Goal: Task Accomplishment & Management: Complete application form

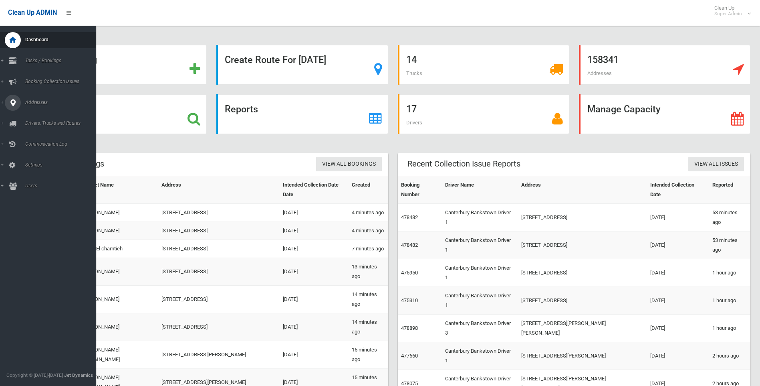
click at [36, 105] on span "Addresses" at bounding box center [62, 102] width 79 height 6
click at [36, 117] on span "All Addresses" at bounding box center [59, 116] width 73 height 6
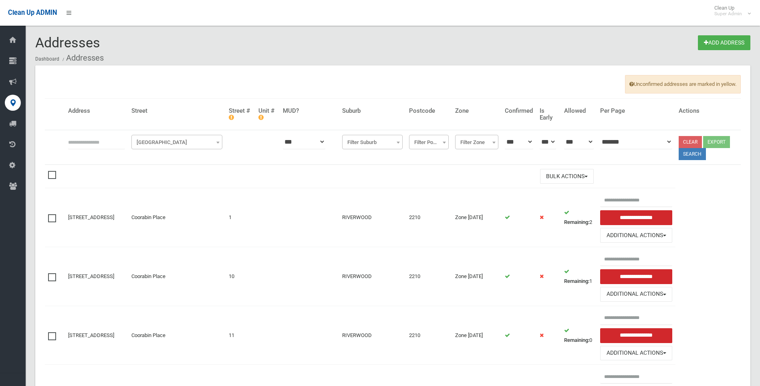
click at [91, 142] on input "text" at bounding box center [96, 141] width 57 height 15
type input "***"
click at [185, 144] on span "Filter Street" at bounding box center [176, 142] width 87 height 11
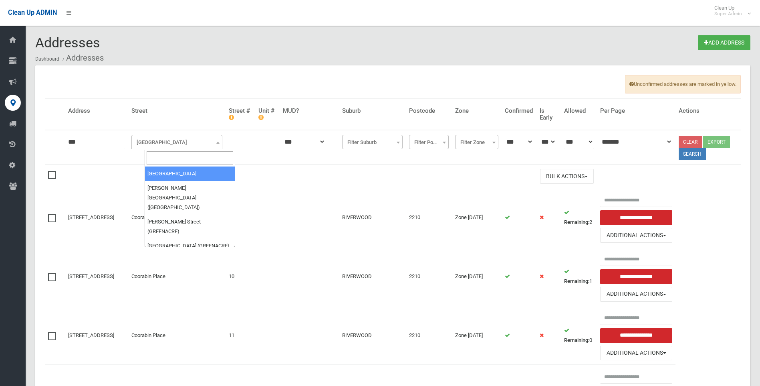
click at [184, 154] on input "search" at bounding box center [190, 158] width 87 height 14
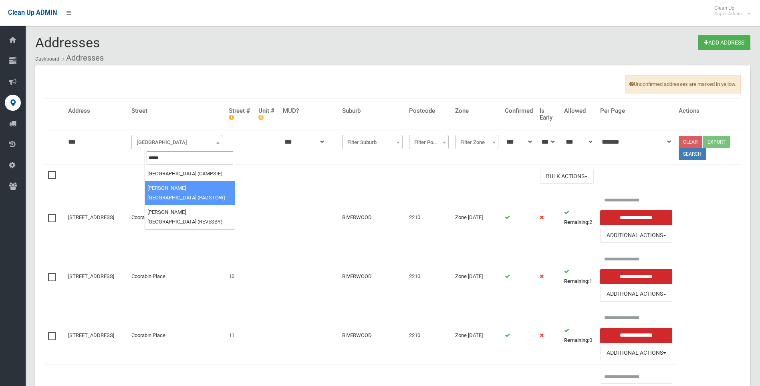
type input "*****"
select select "****"
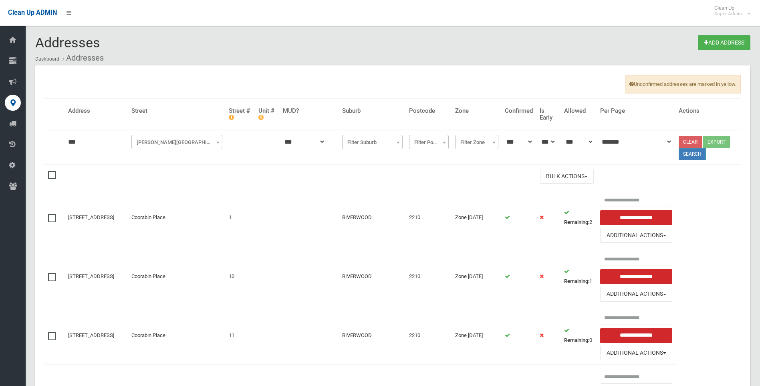
click at [692, 154] on button "Search" at bounding box center [692, 154] width 27 height 12
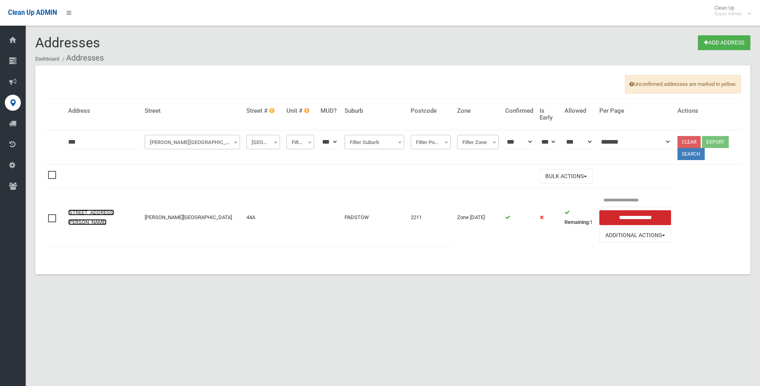
click at [99, 212] on link "44A Mackinnon Avenue, PADSTOW NSW 2211" at bounding box center [91, 217] width 46 height 16
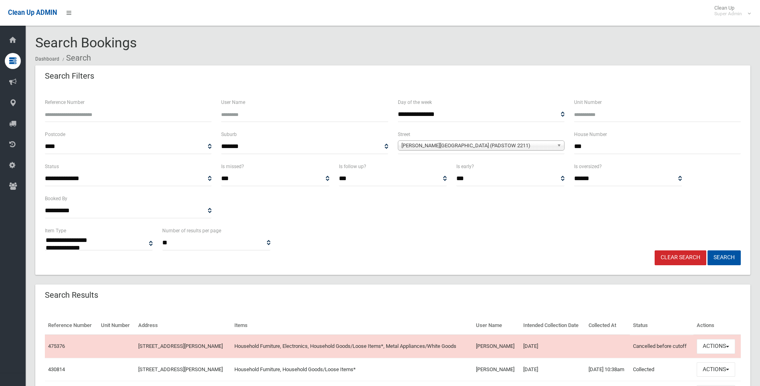
select select
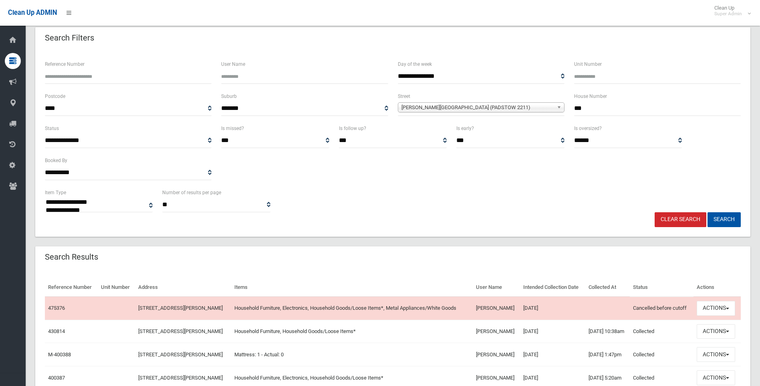
scroll to position [80, 0]
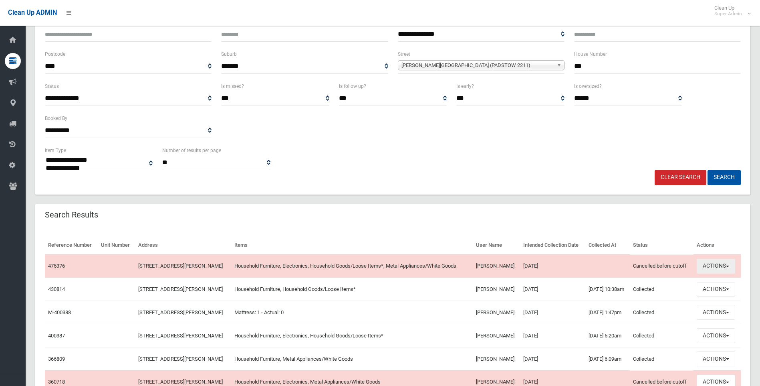
click at [717, 273] on button "Actions" at bounding box center [716, 266] width 38 height 15
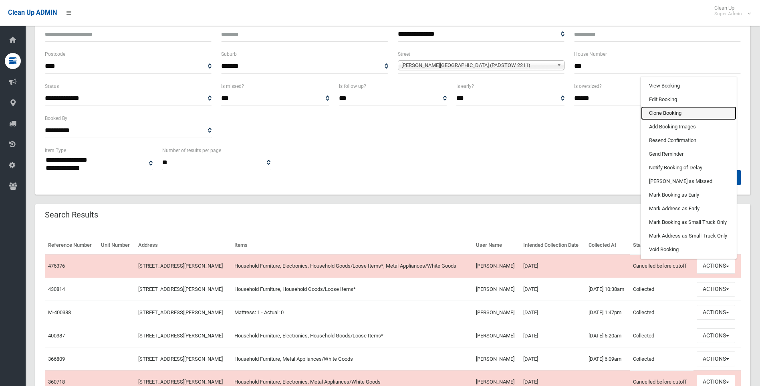
click at [669, 120] on link "Clone Booking" at bounding box center [688, 113] width 95 height 14
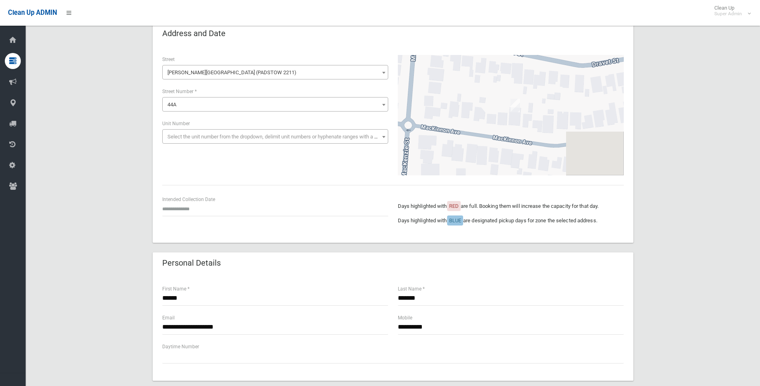
scroll to position [40, 0]
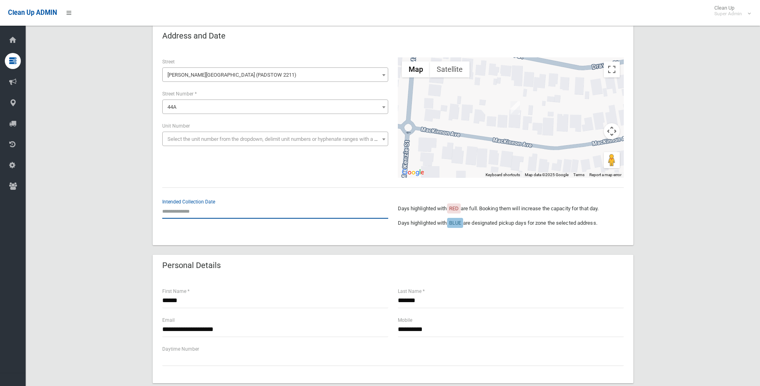
click at [174, 214] on input "text" at bounding box center [275, 211] width 226 height 15
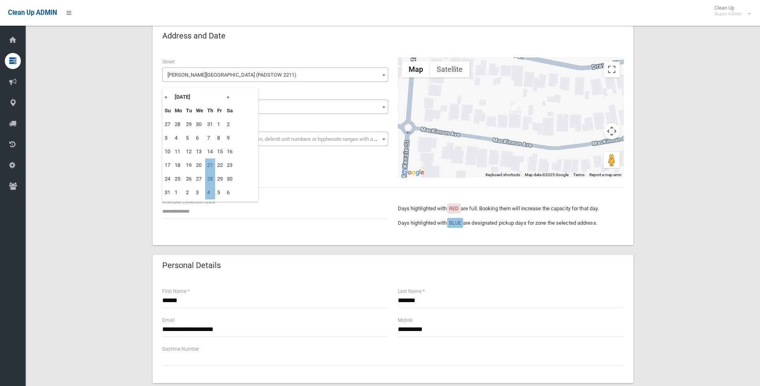
click at [228, 95] on th "»" at bounding box center [230, 97] width 10 height 14
click at [167, 95] on th "«" at bounding box center [168, 97] width 10 height 14
click at [212, 139] on td "11" at bounding box center [210, 138] width 10 height 14
type input "**********"
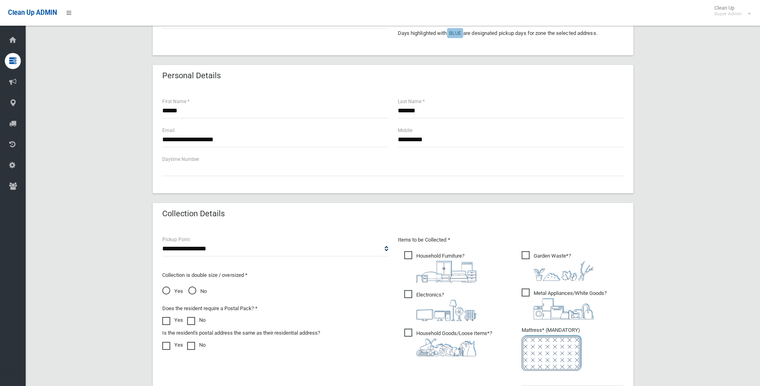
scroll to position [281, 0]
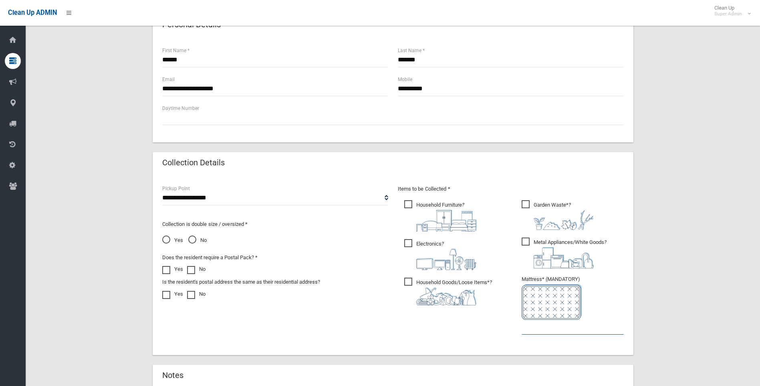
click at [551, 333] on input "text" at bounding box center [573, 326] width 102 height 15
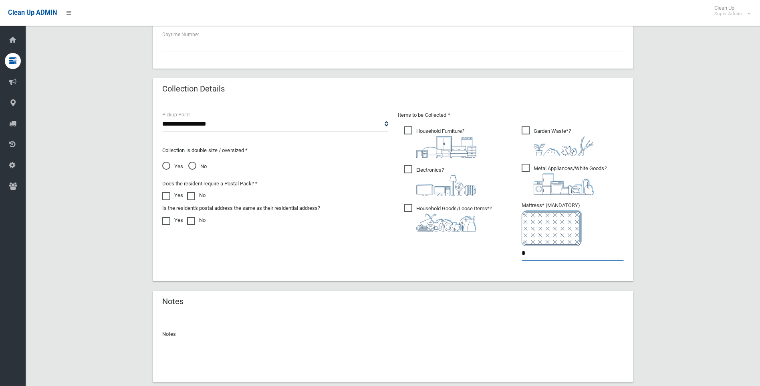
scroll to position [404, 0]
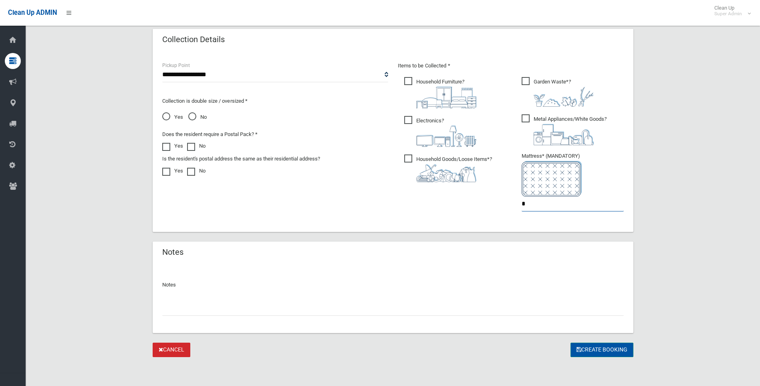
type input "*"
click at [598, 347] on button "Create Booking" at bounding box center [602, 349] width 63 height 15
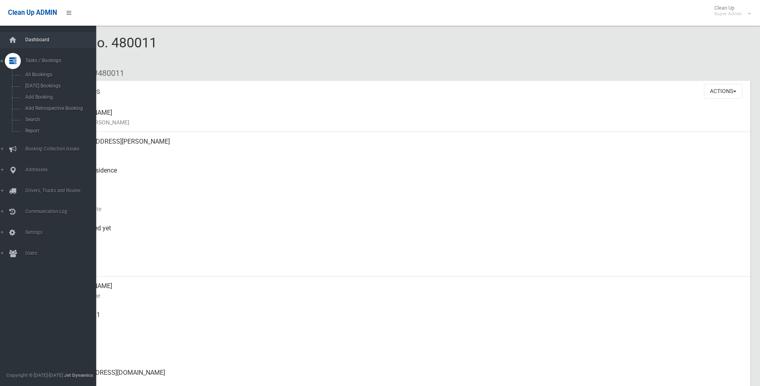
click at [34, 40] on span "Dashboard" at bounding box center [62, 40] width 79 height 6
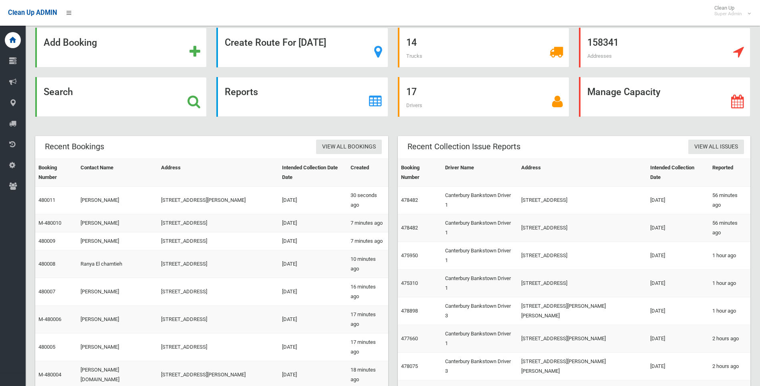
scroll to position [6, 0]
